Goal: Information Seeking & Learning: Find contact information

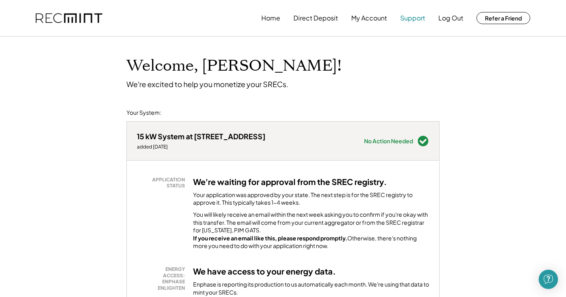
click at [410, 22] on button "Support" at bounding box center [412, 18] width 25 height 16
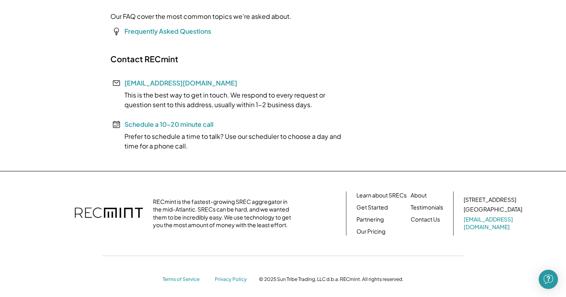
scroll to position [192, 0]
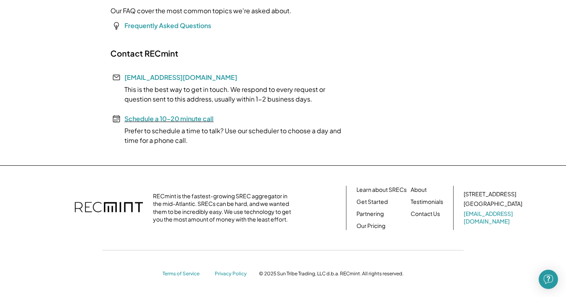
click at [184, 117] on font "Schedule a 10-20 minute call" at bounding box center [168, 118] width 89 height 8
click at [164, 79] on link "[EMAIL_ADDRESS][DOMAIN_NAME]" at bounding box center [180, 77] width 113 height 8
click at [523, 73] on div "Home Direct Deposit My Account Support Log Out Refer a Friend Support Get immed…" at bounding box center [283, 52] width 566 height 489
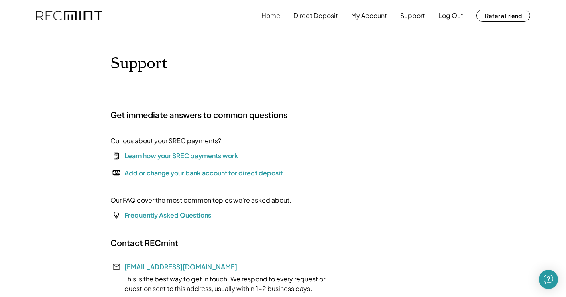
scroll to position [0, 0]
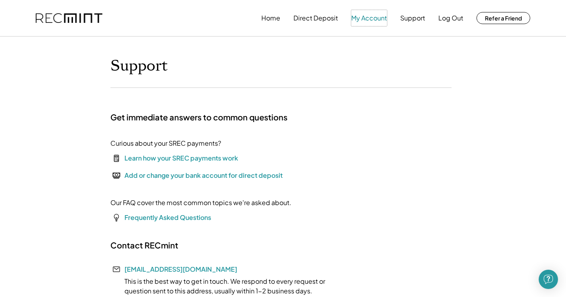
click at [363, 17] on button "My Account" at bounding box center [369, 18] width 36 height 16
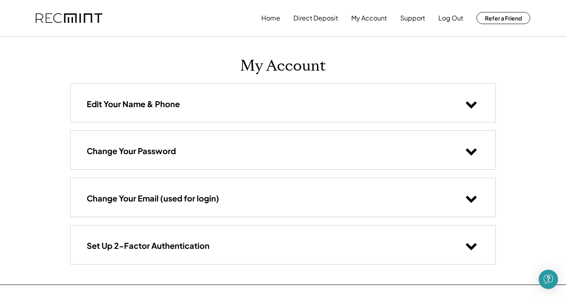
click at [459, 196] on div "Change Your Email (used for login)" at bounding box center [283, 197] width 425 height 38
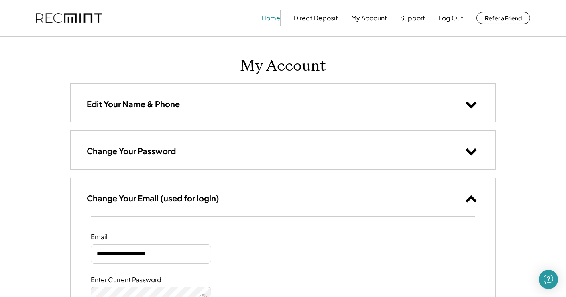
click at [274, 24] on button "Home" at bounding box center [270, 18] width 19 height 16
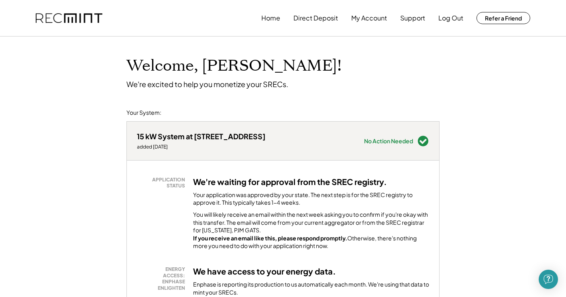
click at [399, 17] on div "Home Direct Deposit My Account Support Log Out Refer a Friend" at bounding box center [395, 18] width 269 height 16
click at [416, 21] on button "Support" at bounding box center [412, 18] width 25 height 16
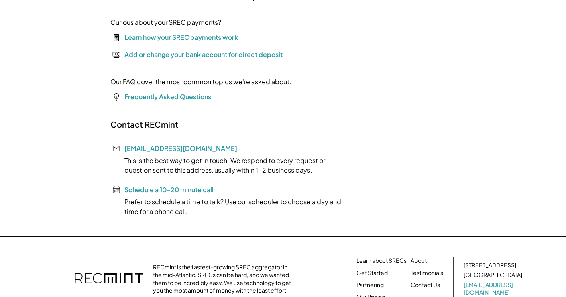
scroll to position [122, 0]
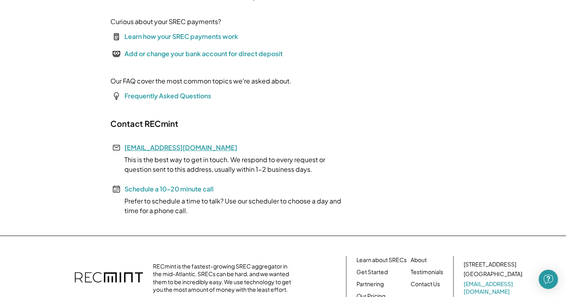
click at [162, 147] on link "[EMAIL_ADDRESS][DOMAIN_NAME]" at bounding box center [180, 147] width 113 height 8
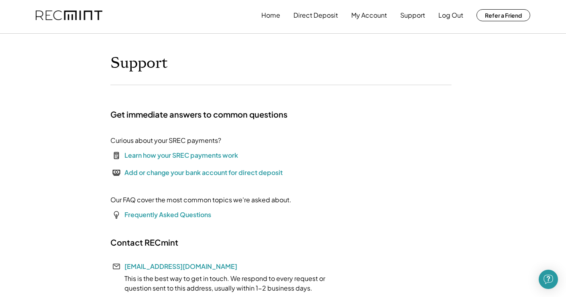
scroll to position [0, 0]
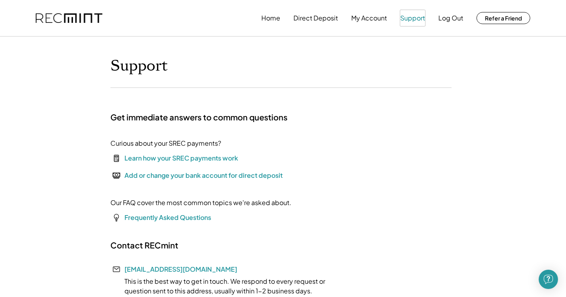
click at [419, 14] on button "Support" at bounding box center [412, 18] width 25 height 16
click at [272, 20] on button "Home" at bounding box center [270, 18] width 19 height 16
